Goal: Task Accomplishment & Management: Use online tool/utility

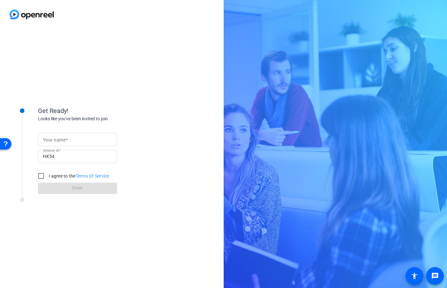
click at [85, 140] on input "Your name" at bounding box center [77, 140] width 69 height 8
type input "CG Studio"
click at [43, 177] on input "I agree to the Terms Of Service" at bounding box center [41, 175] width 13 height 13
checkbox input "true"
click at [72, 188] on span at bounding box center [77, 188] width 79 height 15
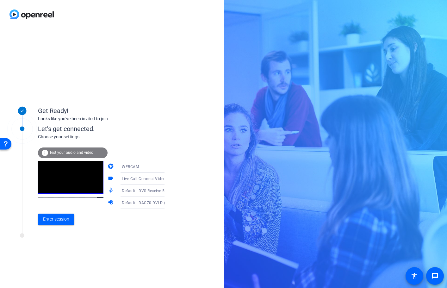
click at [169, 191] on icon at bounding box center [170, 191] width 3 height 2
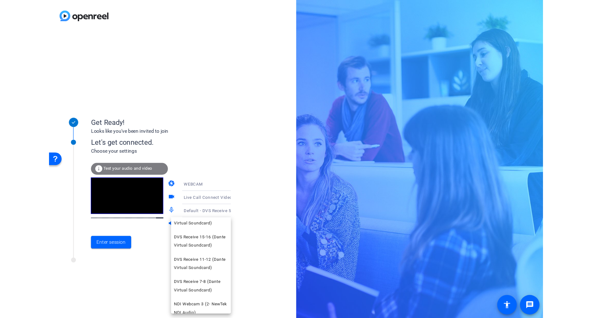
scroll to position [100, 0]
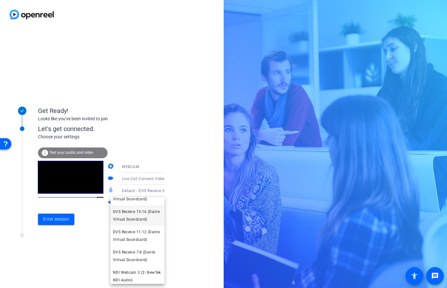
click at [138, 223] on span "DVS Receive 15-16 (Dante Virtual Soundcard)" at bounding box center [137, 215] width 49 height 15
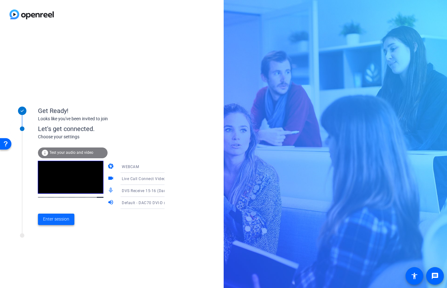
click at [50, 217] on span "Enter session" at bounding box center [56, 219] width 26 height 7
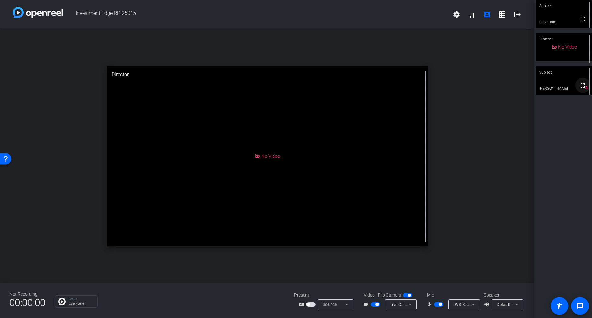
click at [446, 87] on mat-icon "fullscreen" at bounding box center [583, 86] width 8 height 8
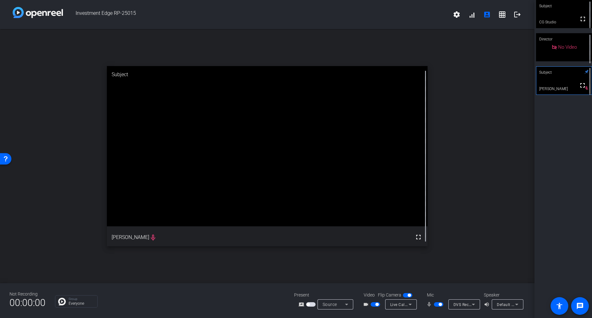
click at [407, 287] on span "button" at bounding box center [407, 295] width 9 height 4
